Goal: Task Accomplishment & Management: Use online tool/utility

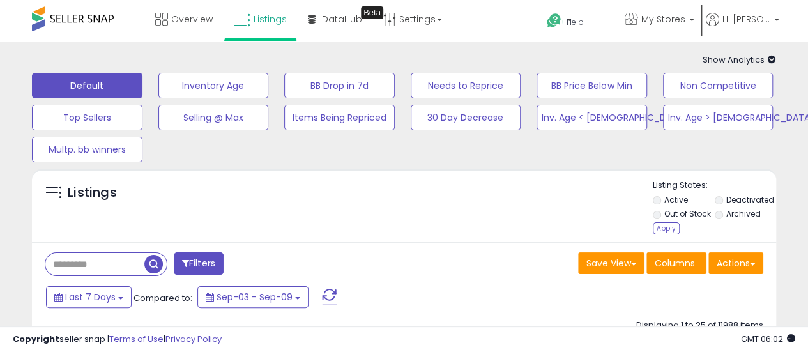
click at [650, 213] on div "Listings" at bounding box center [404, 209] width 744 height 59
click at [663, 233] on div "Apply" at bounding box center [666, 228] width 27 height 12
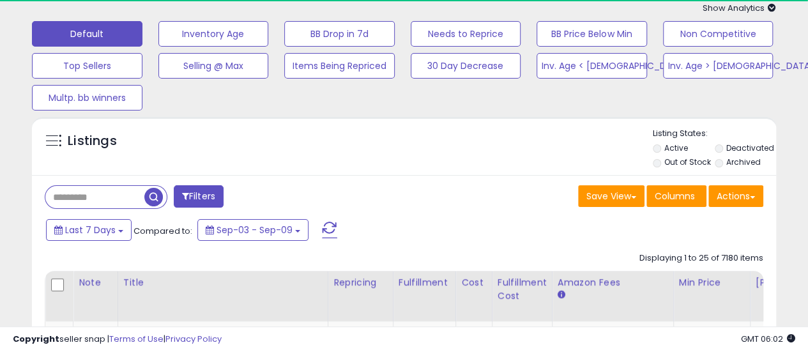
scroll to position [64, 0]
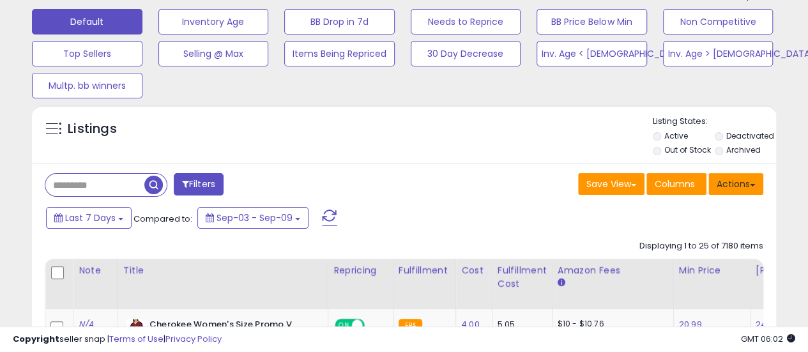
click at [742, 183] on button "Actions" at bounding box center [736, 184] width 55 height 22
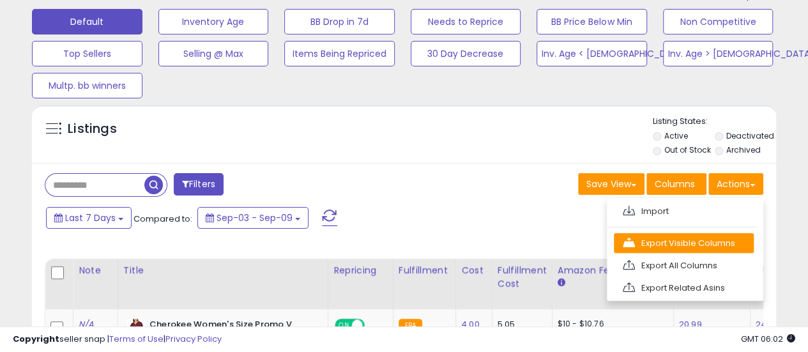
click at [722, 239] on link "Export Visible Columns" at bounding box center [684, 243] width 140 height 20
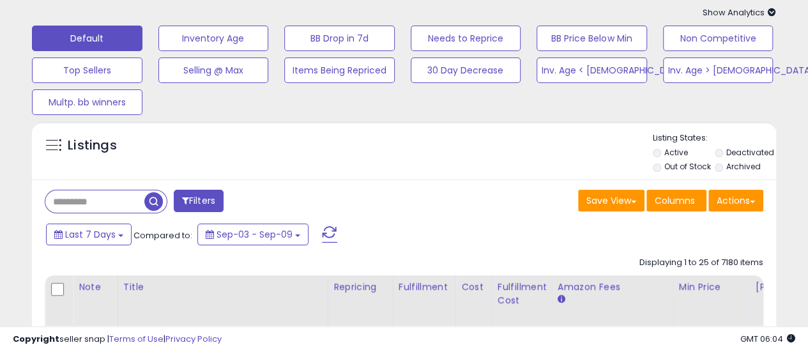
scroll to position [0, 0]
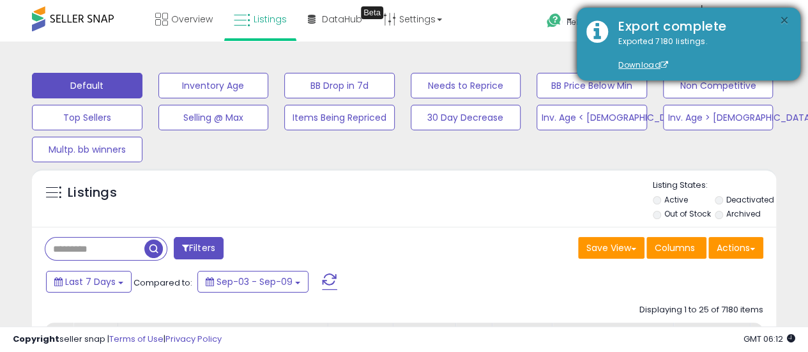
click at [785, 20] on button "×" at bounding box center [785, 21] width 10 height 16
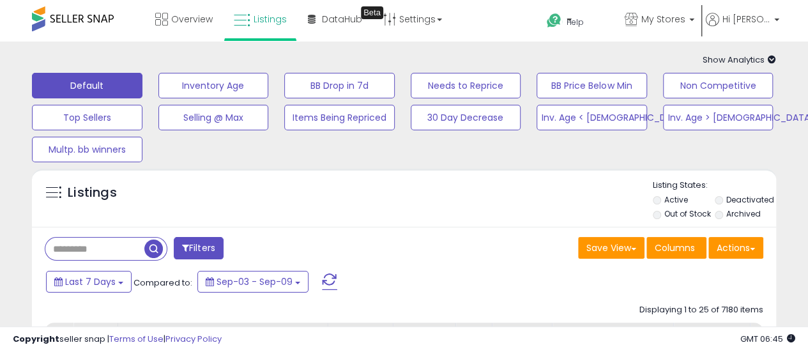
click at [121, 252] on input "text" at bounding box center [94, 249] width 99 height 22
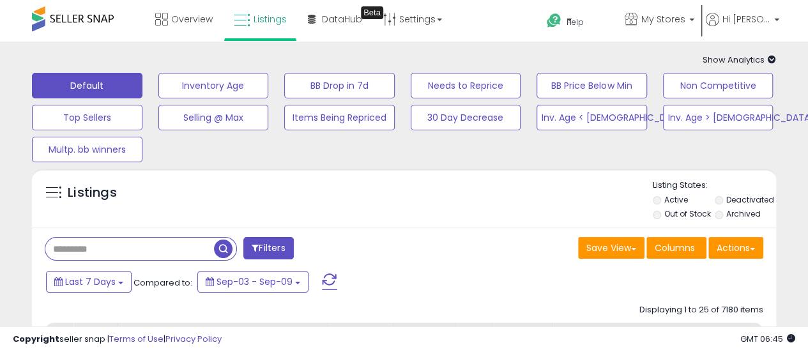
paste input "**********"
type input "**********"
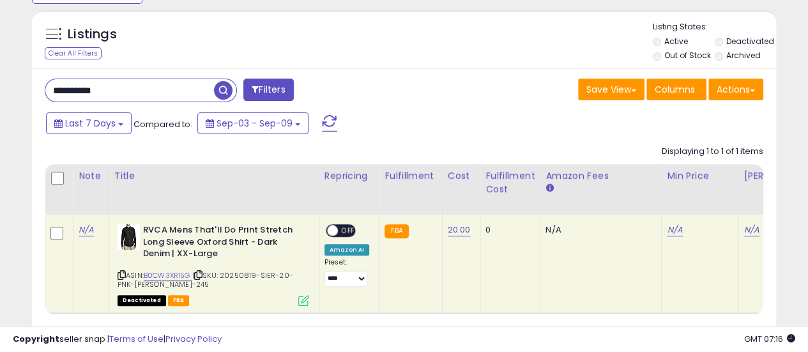
scroll to position [64, 0]
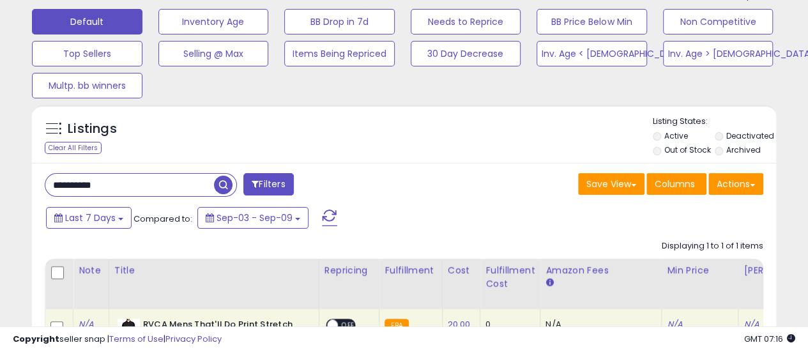
click at [0, 172] on div "**********" at bounding box center [404, 243] width 808 height 530
click at [212, 183] on input "text" at bounding box center [129, 185] width 169 height 22
click at [231, 188] on span "button" at bounding box center [223, 185] width 19 height 19
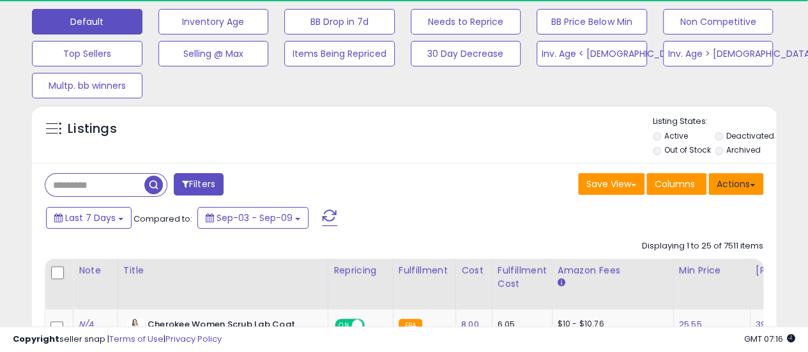
click at [746, 183] on button "Actions" at bounding box center [736, 184] width 55 height 22
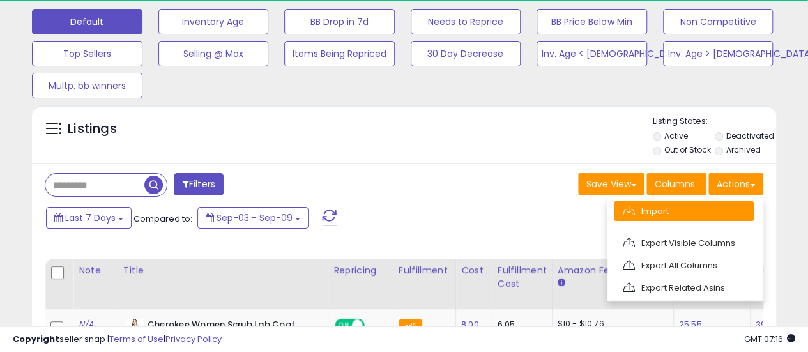
click at [723, 217] on link "Import" at bounding box center [684, 211] width 140 height 20
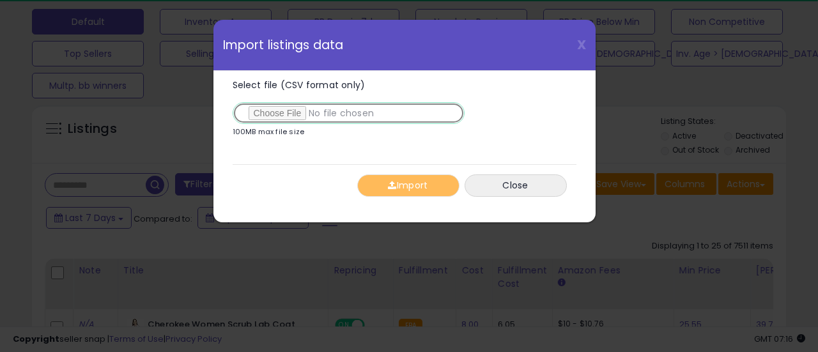
click at [277, 116] on input "Select file (CSV format only)" at bounding box center [349, 113] width 232 height 22
type input "**********"
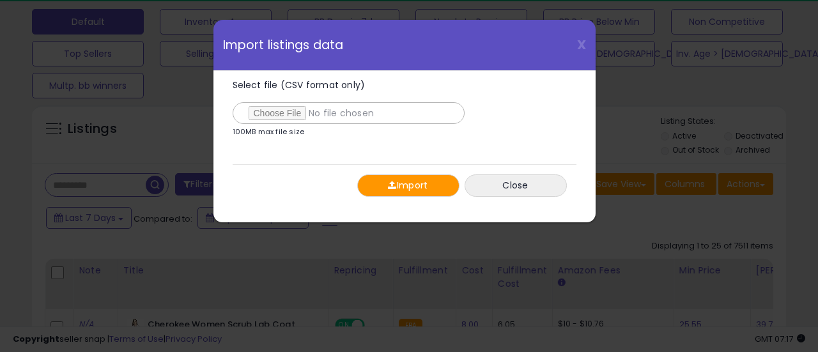
click at [403, 185] on button "Import" at bounding box center [408, 185] width 102 height 22
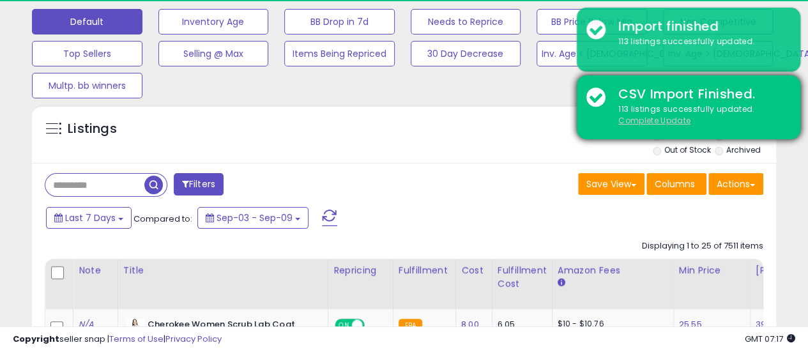
click at [662, 122] on u "Complete Update" at bounding box center [655, 120] width 72 height 11
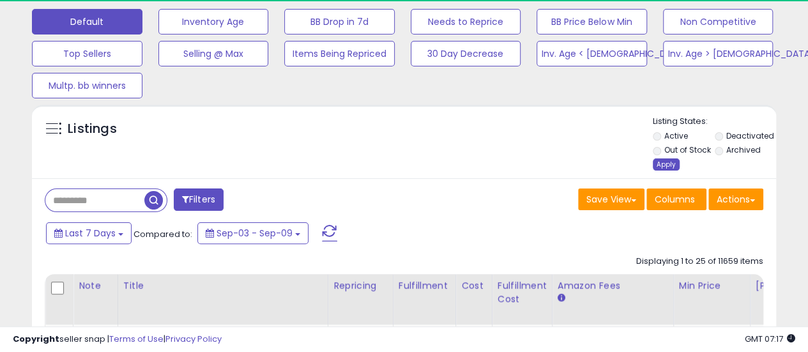
click at [665, 165] on div "Apply" at bounding box center [666, 164] width 27 height 12
